Goal: Navigation & Orientation: Find specific page/section

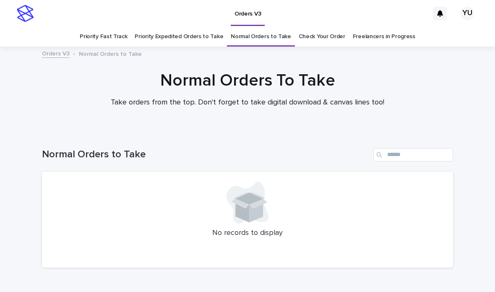
scroll to position [27, 0]
click at [401, 27] on link "Freelancers in Progress" at bounding box center [384, 37] width 62 height 20
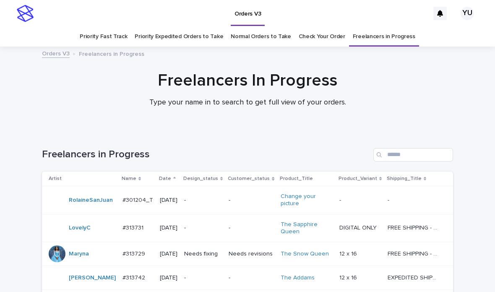
click at [236, 27] on link "Normal Orders to Take" at bounding box center [261, 37] width 60 height 20
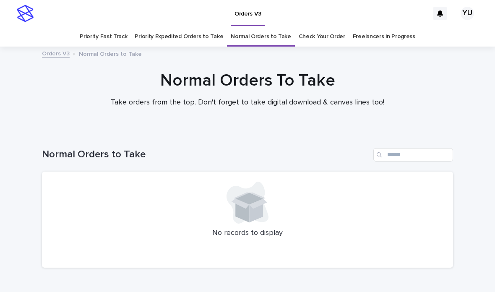
click at [121, 27] on link "Priority Fast Track" at bounding box center [103, 37] width 47 height 20
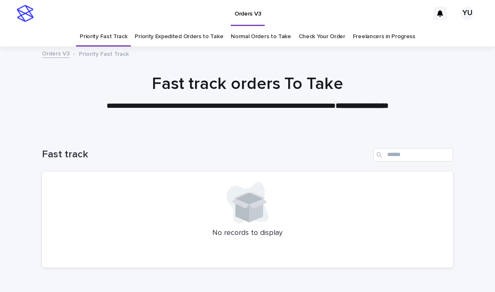
click at [171, 27] on link "Priority Expedited Orders to Take" at bounding box center [179, 37] width 88 height 20
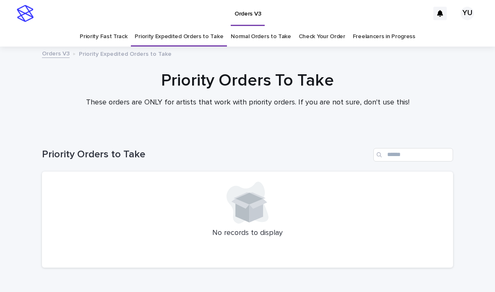
click at [248, 27] on link "Normal Orders to Take" at bounding box center [261, 37] width 60 height 20
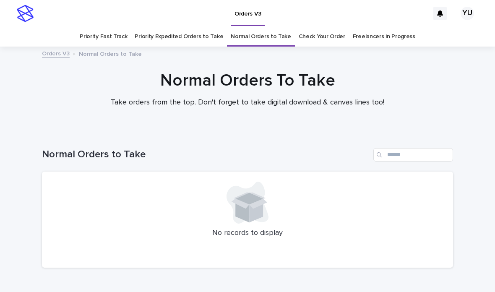
click at [195, 27] on link "Priority Expedited Orders to Take" at bounding box center [179, 37] width 88 height 20
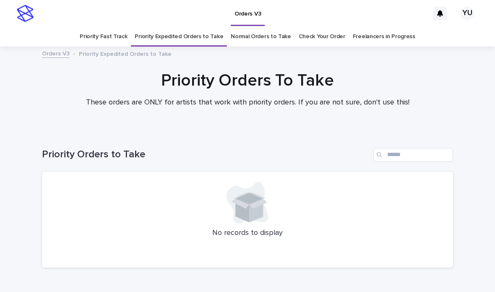
click at [272, 27] on link "Normal Orders to Take" at bounding box center [261, 37] width 60 height 20
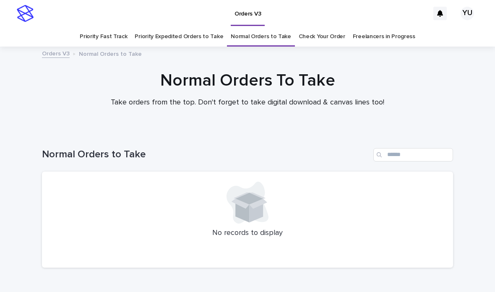
click at [116, 27] on link "Priority Fast Track" at bounding box center [103, 37] width 47 height 20
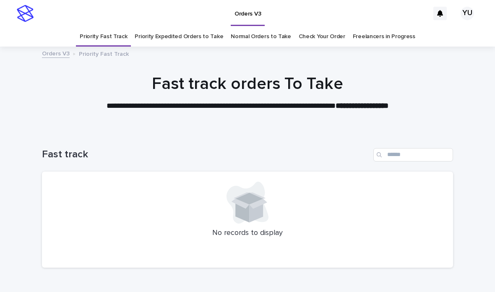
click at [272, 27] on link "Normal Orders to Take" at bounding box center [261, 37] width 60 height 20
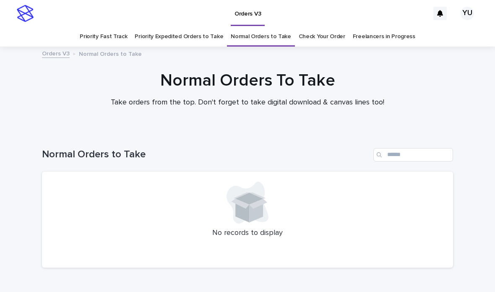
click at [379, 27] on link "Freelancers in Progress" at bounding box center [384, 37] width 62 height 20
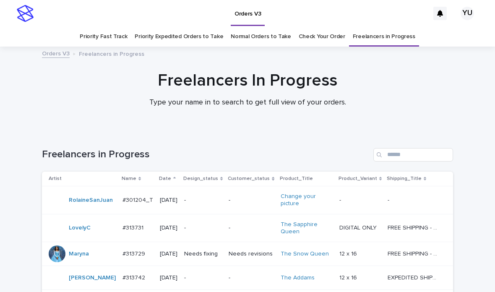
click at [273, 27] on link "Normal Orders to Take" at bounding box center [261, 37] width 60 height 20
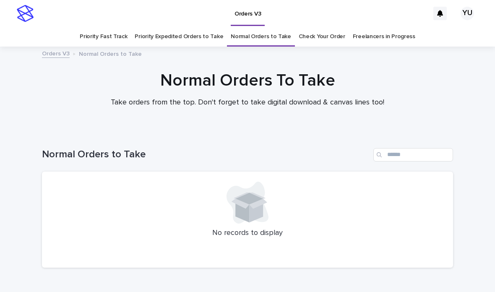
click at [413, 27] on div "Priority Fast Track Priority Expedited Orders to Take Normal Orders to Take Che…" at bounding box center [247, 37] width 495 height 20
click at [395, 27] on link "Freelancers in Progress" at bounding box center [384, 37] width 62 height 20
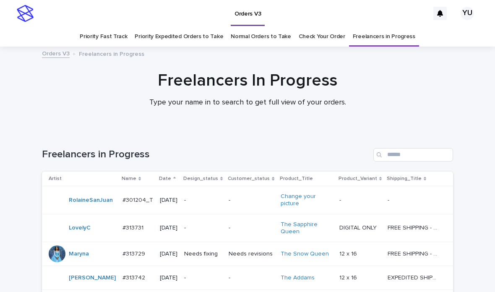
click at [243, 27] on link "Normal Orders to Take" at bounding box center [261, 37] width 60 height 20
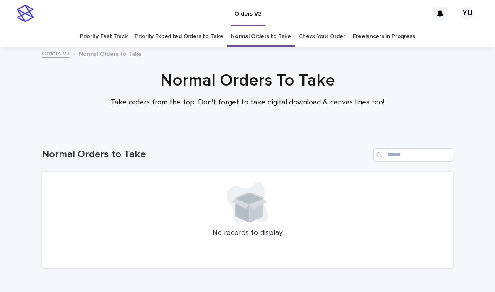
click at [191, 27] on link "Priority Expedited Orders to Take" at bounding box center [179, 37] width 88 height 20
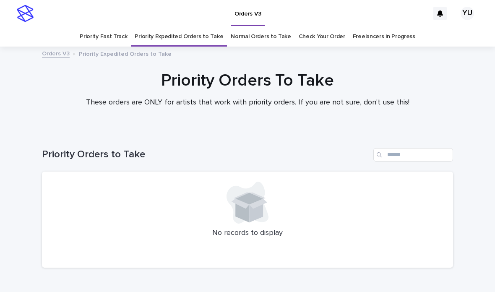
click at [115, 27] on link "Priority Fast Track" at bounding box center [103, 37] width 47 height 20
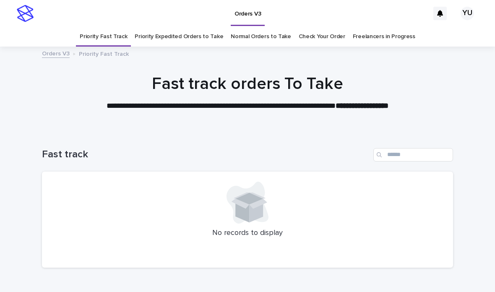
click at [181, 27] on link "Priority Expedited Orders to Take" at bounding box center [179, 37] width 88 height 20
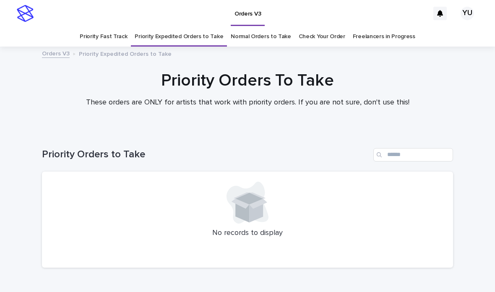
click at [126, 27] on link "Priority Fast Track" at bounding box center [103, 37] width 47 height 20
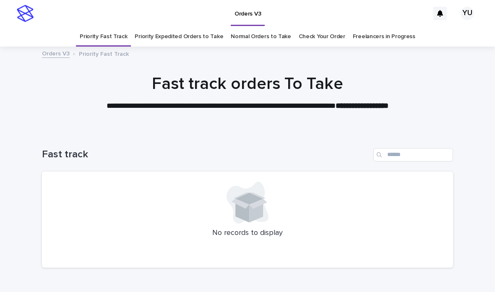
click at [209, 27] on link "Priority Expedited Orders to Take" at bounding box center [179, 37] width 88 height 20
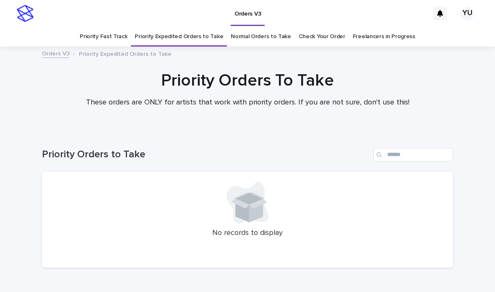
click at [127, 27] on link "Priority Fast Track" at bounding box center [103, 37] width 47 height 20
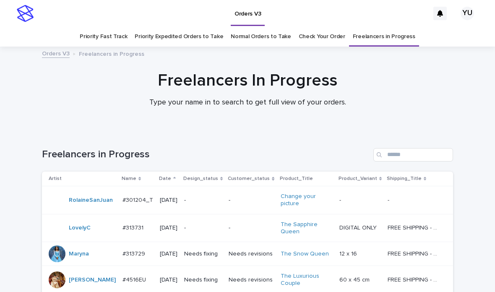
click at [203, 27] on link "Priority Expedited Orders to Take" at bounding box center [179, 37] width 88 height 20
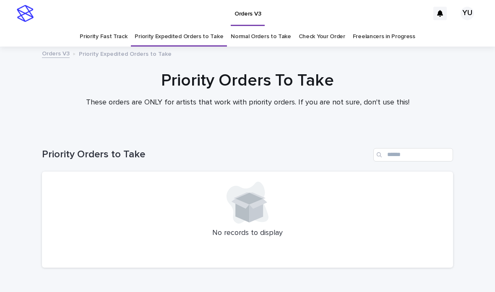
click at [122, 27] on link "Priority Fast Track" at bounding box center [103, 37] width 47 height 20
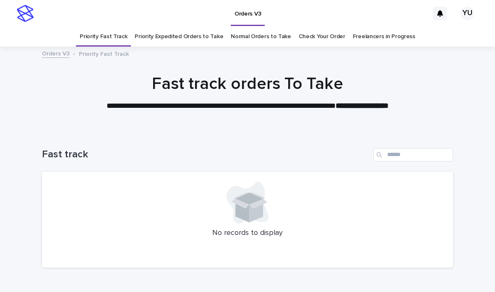
click at [190, 27] on link "Priority Expedited Orders to Take" at bounding box center [179, 37] width 88 height 20
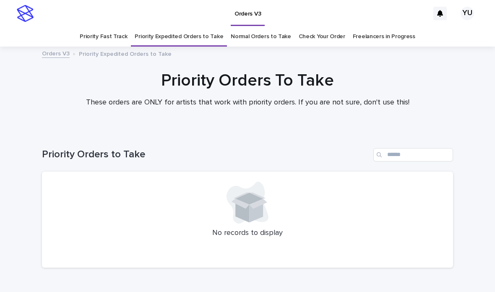
click at [242, 27] on link "Normal Orders to Take" at bounding box center [261, 37] width 60 height 20
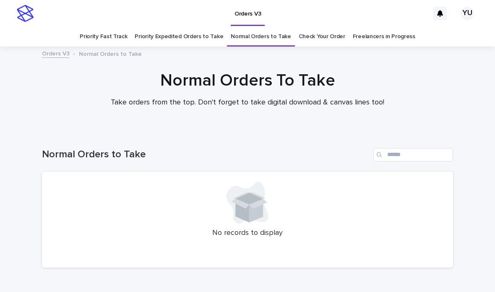
click at [393, 27] on link "Freelancers in Progress" at bounding box center [384, 37] width 62 height 20
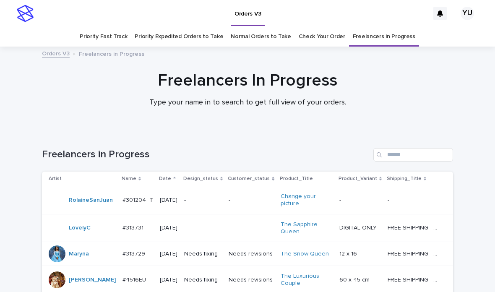
click at [282, 27] on link "Normal Orders to Take" at bounding box center [261, 37] width 60 height 20
